Goal: Task Accomplishment & Management: Manage account settings

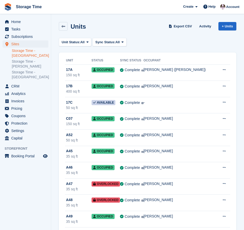
click at [22, 55] on link "Storage Time - [GEOGRAPHIC_DATA]" at bounding box center [30, 53] width 37 height 10
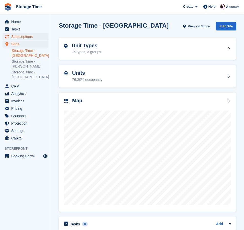
click at [23, 38] on span "Subscriptions" at bounding box center [26, 36] width 31 height 7
click at [23, 36] on span "Subscriptions" at bounding box center [26, 36] width 31 height 7
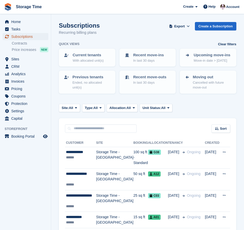
click at [36, 38] on span "Subscriptions" at bounding box center [26, 36] width 31 height 7
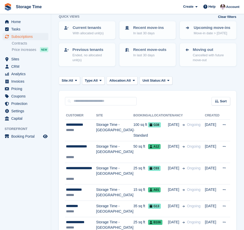
scroll to position [28, 0]
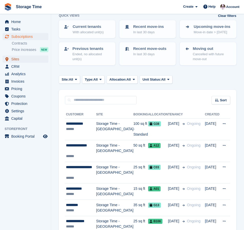
click at [17, 61] on span "Sites" at bounding box center [26, 58] width 31 height 7
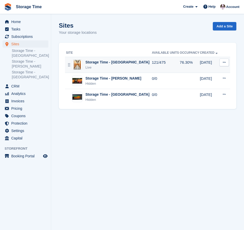
click at [129, 62] on div "Storage Time - Stockport Live" at bounding box center [109, 65] width 86 height 10
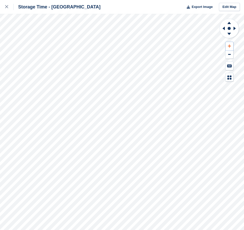
click at [229, 46] on icon at bounding box center [229, 45] width 3 height 3
click at [223, 29] on icon at bounding box center [223, 28] width 6 height 13
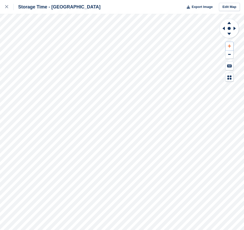
click at [228, 45] on icon at bounding box center [229, 46] width 3 height 4
click at [224, 30] on icon at bounding box center [223, 28] width 6 height 13
click at [229, 47] on icon at bounding box center [229, 45] width 3 height 3
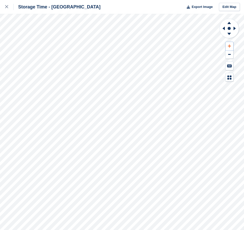
click at [229, 47] on icon at bounding box center [229, 45] width 3 height 3
click at [223, 28] on icon at bounding box center [223, 29] width 2 height 4
click at [235, 26] on icon at bounding box center [235, 28] width 6 height 13
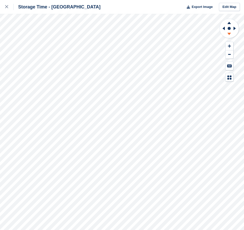
click at [229, 35] on icon at bounding box center [228, 34] width 13 height 6
click at [228, 24] on icon at bounding box center [228, 22] width 13 height 6
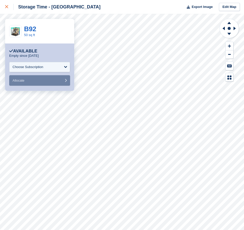
click at [6, 7] on icon at bounding box center [6, 6] width 3 height 3
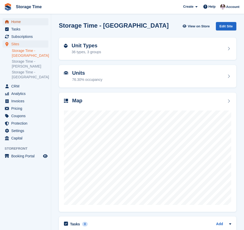
click at [22, 20] on span "Home" at bounding box center [26, 21] width 31 height 7
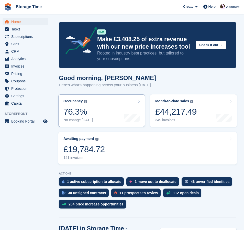
click at [89, 115] on div "76.3%" at bounding box center [78, 111] width 30 height 10
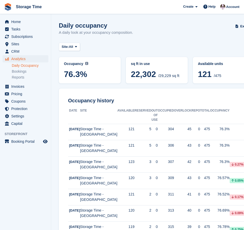
click at [129, 50] on div "Site: All All Storage Time - Stockport Storage Time - Sharston Storage Time - […" at bounding box center [157, 47] width 196 height 8
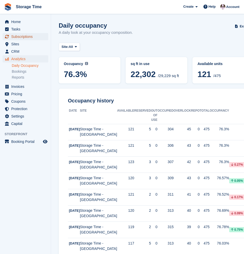
click at [27, 38] on span "Subscriptions" at bounding box center [26, 36] width 31 height 7
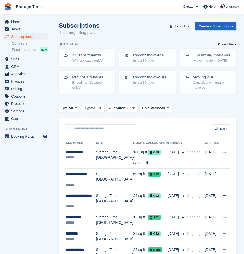
click at [133, 37] on div "Subscriptions Recurring billing plans Export Export Subscriptions Export a CSV …" at bounding box center [148, 32] width 178 height 20
click at [27, 180] on aside "Home Tasks Subscriptions Subscriptions Subscriptions Contracts Price increases …" at bounding box center [25, 128] width 51 height 228
